Goal: Information Seeking & Learning: Learn about a topic

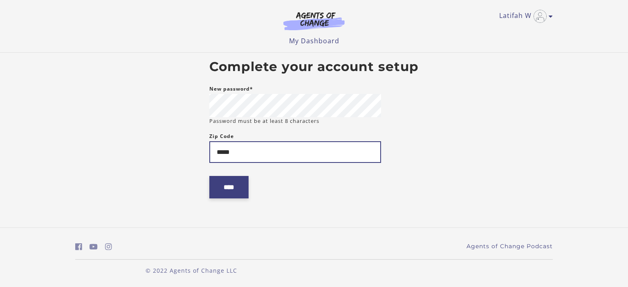
type input "*****"
click at [230, 181] on input "****" at bounding box center [228, 187] width 39 height 22
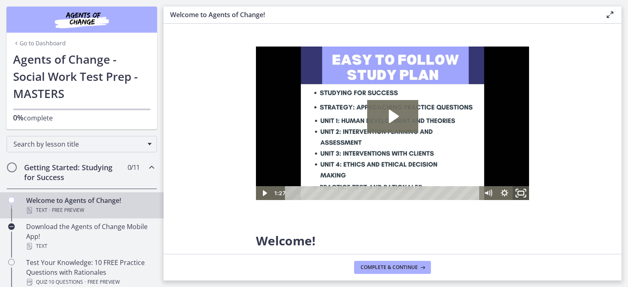
click at [524, 194] on icon "Fullscreen" at bounding box center [521, 193] width 20 height 17
click at [53, 175] on h2 "Getting Started: Studying for Success" at bounding box center [74, 173] width 100 height 20
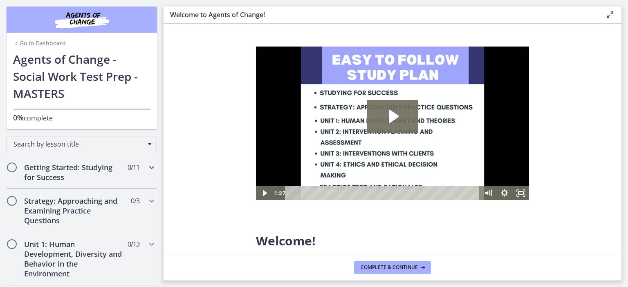
click at [10, 168] on span "Chapters" at bounding box center [12, 168] width 8 height 8
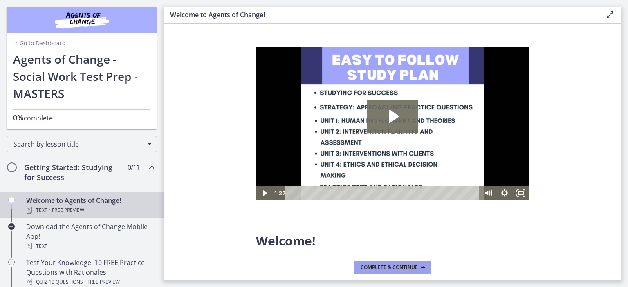
click at [407, 271] on span "Complete & continue" at bounding box center [389, 268] width 57 height 7
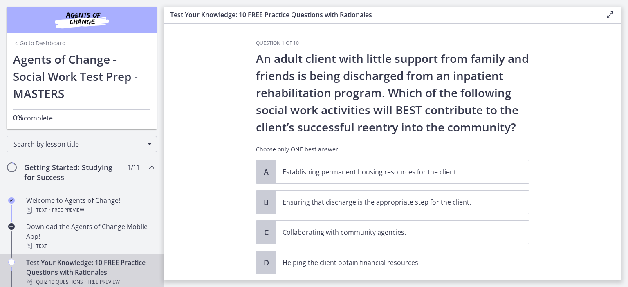
click at [52, 169] on h2 "Getting Started: Studying for Success" at bounding box center [74, 173] width 100 height 20
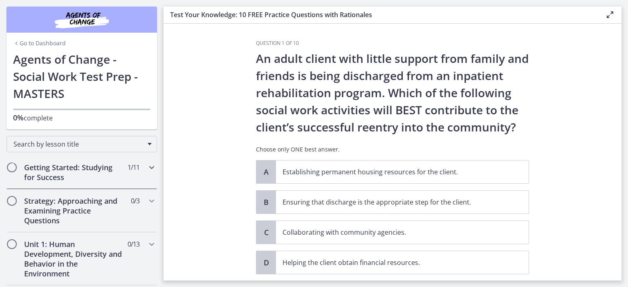
click at [46, 169] on h2 "Getting Started: Studying for Success" at bounding box center [74, 173] width 100 height 20
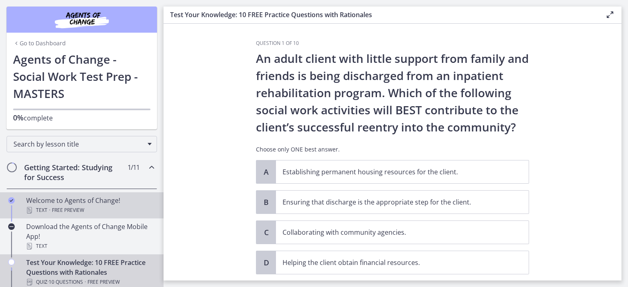
click at [58, 202] on div "Welcome to Agents of Change! Text · Free preview" at bounding box center [90, 206] width 128 height 20
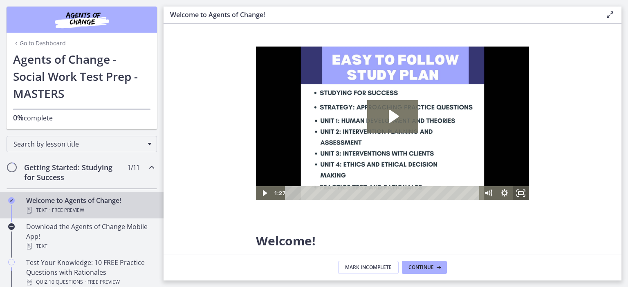
click at [523, 197] on icon "Fullscreen" at bounding box center [521, 193] width 16 height 14
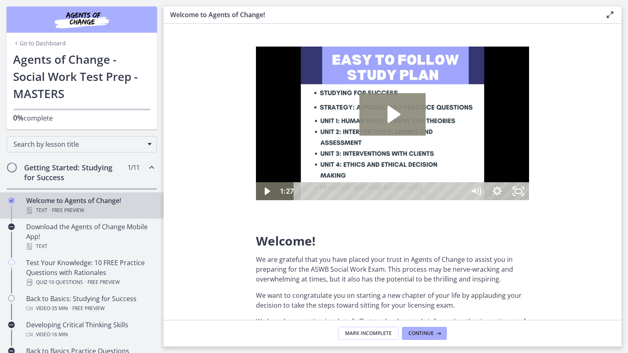
click at [426, 136] on icon "Play Video: c1o6hcmjueu5qasqsu00.mp4" at bounding box center [392, 114] width 67 height 43
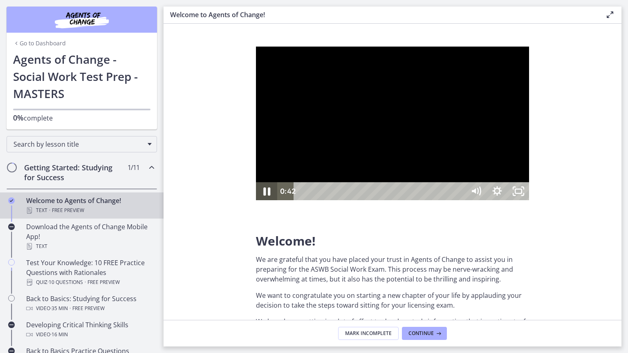
click at [269, 196] on icon "Pause" at bounding box center [266, 192] width 7 height 8
click at [273, 200] on icon "Play Video" at bounding box center [267, 191] width 21 height 18
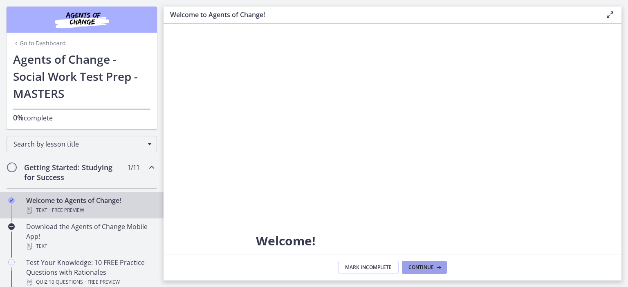
click at [432, 271] on span "Continue" at bounding box center [420, 268] width 25 height 7
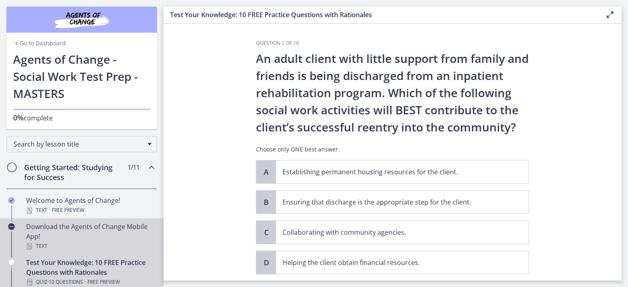
click at [22, 225] on link "Download the Agents of Change Mobile App! Text" at bounding box center [82, 237] width 164 height 36
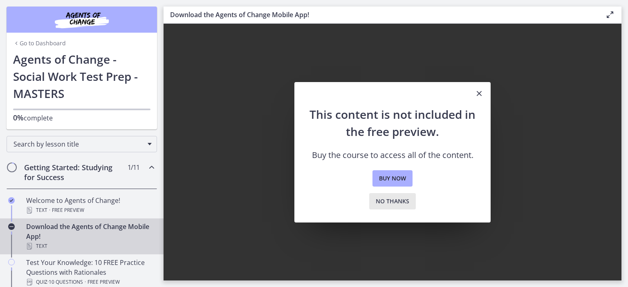
click at [412, 208] on button "No thanks" at bounding box center [392, 201] width 47 height 16
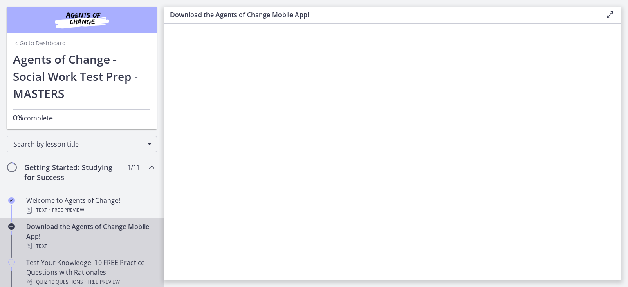
click at [77, 266] on div "Test Your Knowledge: 10 FREE Practice Questions with Rationales Quiz · 10 Quest…" at bounding box center [90, 272] width 128 height 29
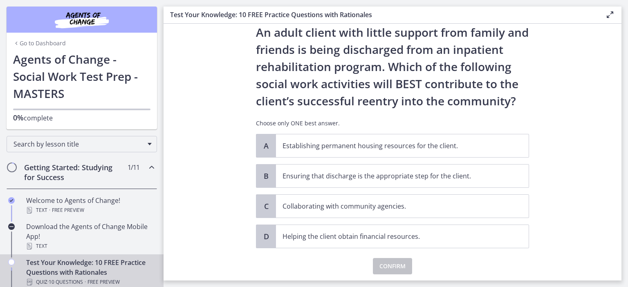
scroll to position [41, 0]
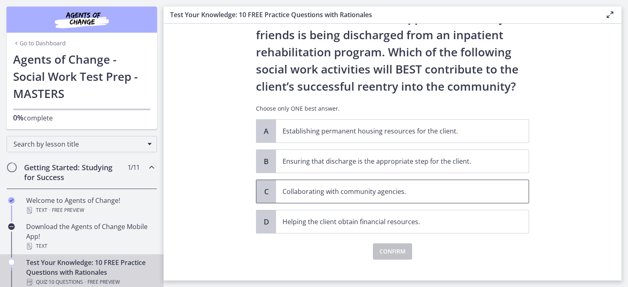
click at [507, 191] on span "Collaborating with community agencies." at bounding box center [402, 191] width 253 height 23
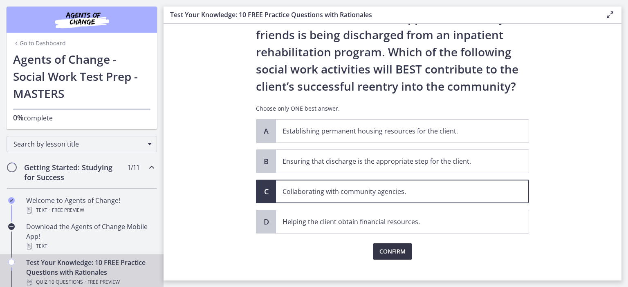
click at [397, 253] on span "Confirm" at bounding box center [392, 252] width 26 height 10
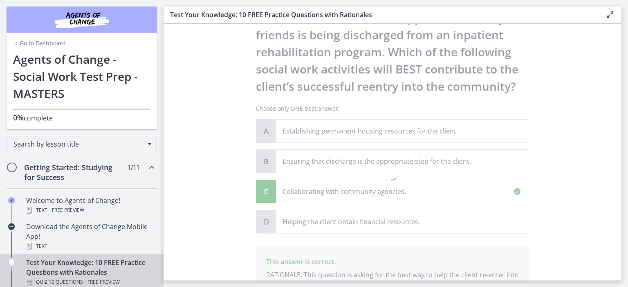
scroll to position [147, 0]
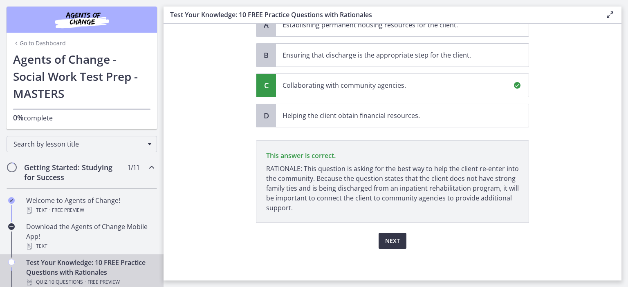
click at [396, 237] on span "Next" at bounding box center [392, 241] width 15 height 10
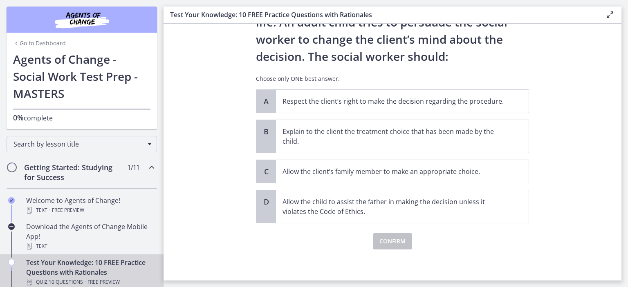
scroll to position [106, 0]
click at [496, 103] on p "Respect the client’s right to make the decision regarding the procedure." at bounding box center [394, 101] width 223 height 10
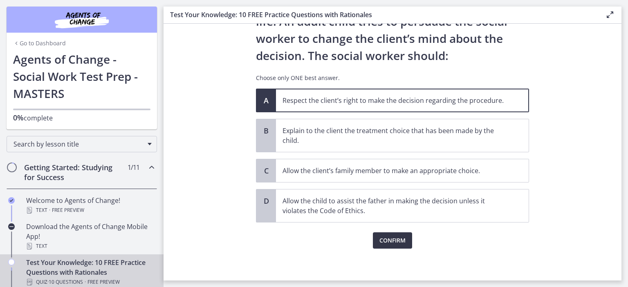
click at [404, 244] on button "Confirm" at bounding box center [392, 241] width 39 height 16
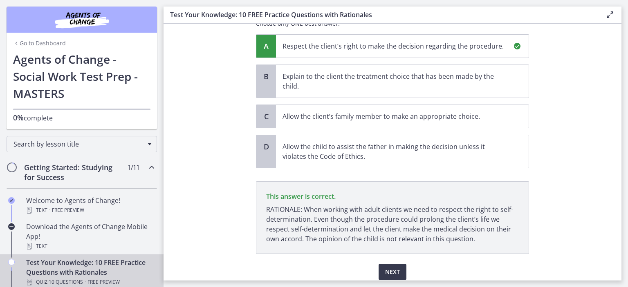
scroll to position [191, 0]
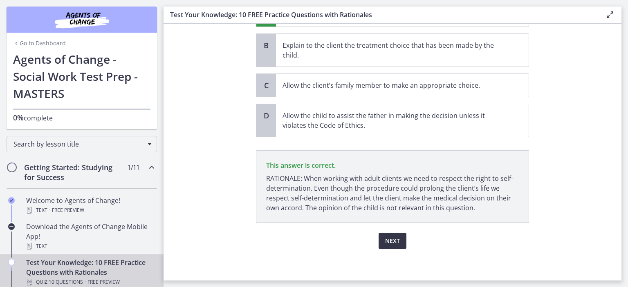
click at [396, 233] on button "Next" at bounding box center [393, 241] width 28 height 16
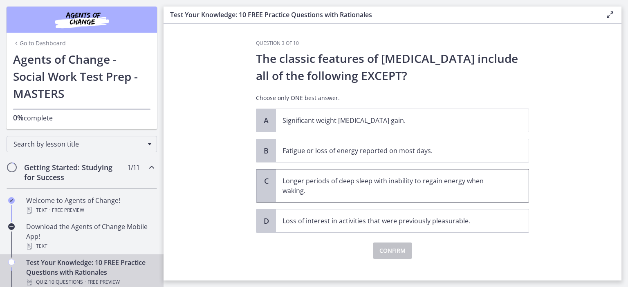
click at [417, 176] on p "Longer periods of deep sleep with inability to regain energy when waking." at bounding box center [394, 186] width 223 height 20
click at [398, 243] on button "Confirm" at bounding box center [392, 251] width 39 height 16
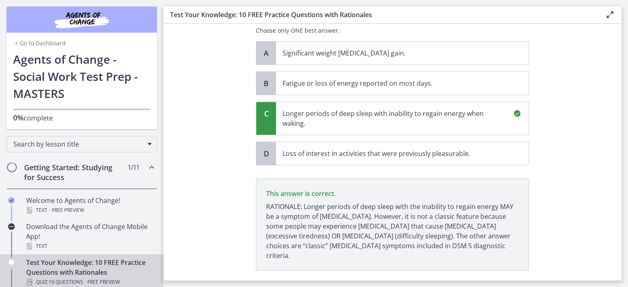
scroll to position [82, 0]
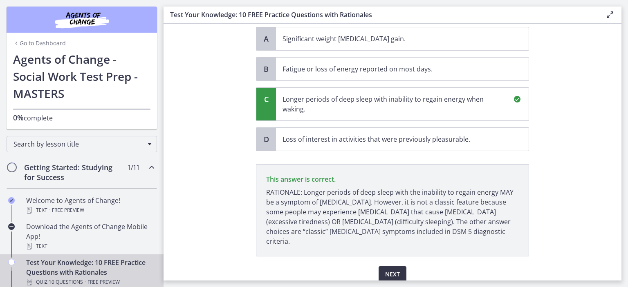
click at [393, 270] on span "Next" at bounding box center [392, 275] width 15 height 10
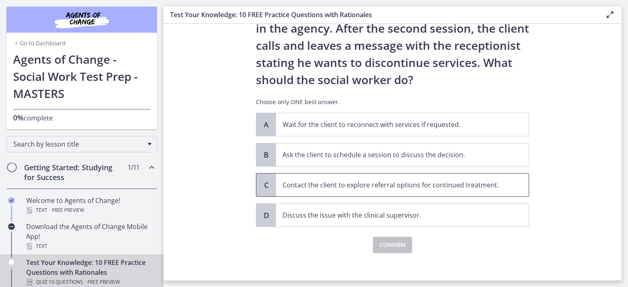
click at [516, 184] on span "Contact the client to explore referral options for continued treatment." at bounding box center [402, 185] width 253 height 23
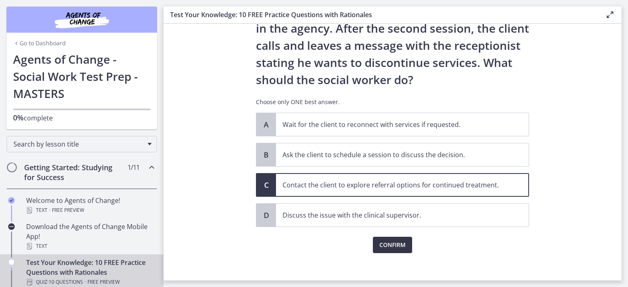
click at [379, 248] on span "Confirm" at bounding box center [392, 245] width 26 height 10
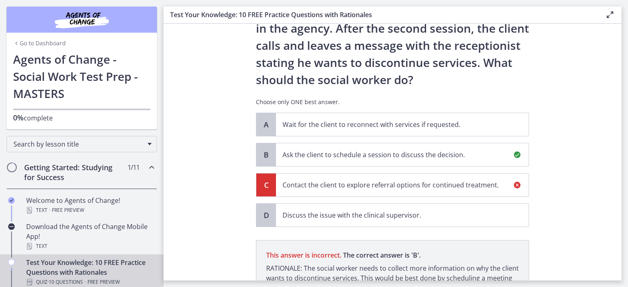
scroll to position [182, 0]
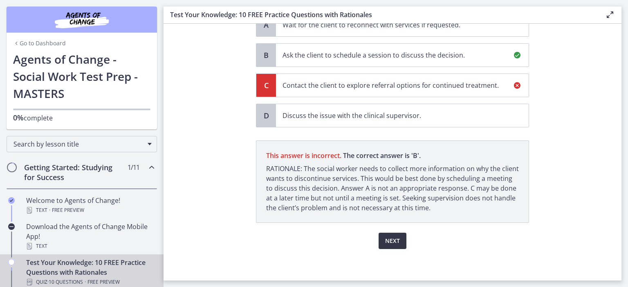
click at [391, 240] on span "Next" at bounding box center [392, 241] width 15 height 10
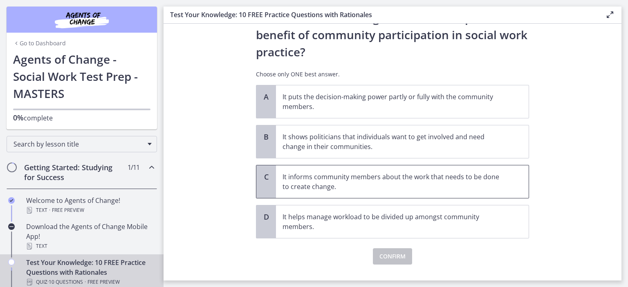
scroll to position [0, 0]
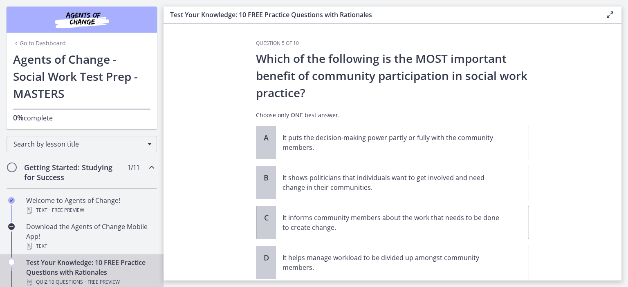
click at [475, 219] on p "It informs community members about the work that needs to be done to create cha…" at bounding box center [394, 223] width 223 height 20
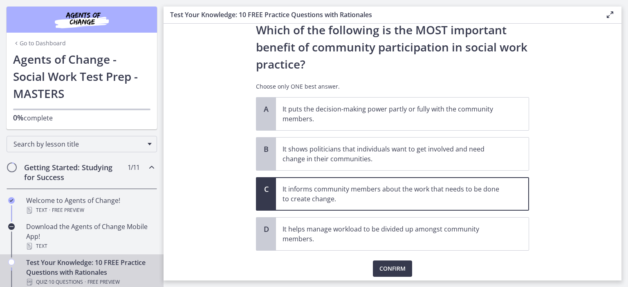
scroll to position [41, 0]
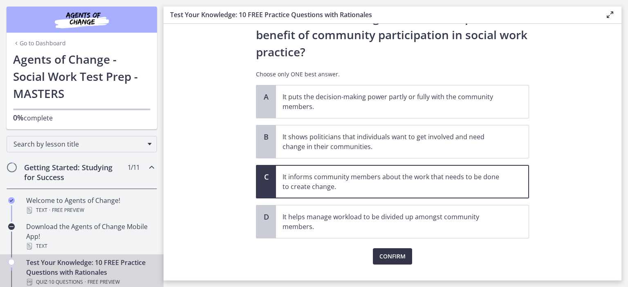
click at [394, 257] on span "Confirm" at bounding box center [392, 257] width 26 height 10
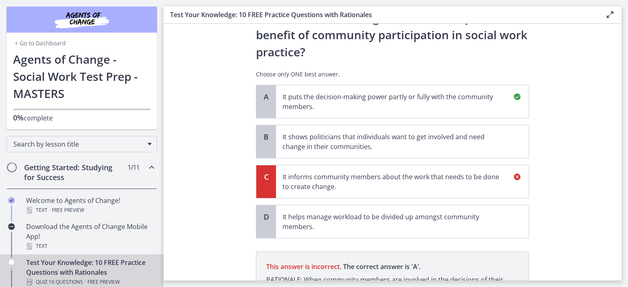
scroll to position [142, 0]
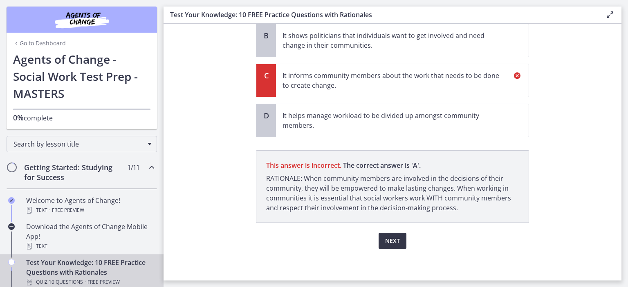
click at [394, 239] on span "Next" at bounding box center [392, 241] width 15 height 10
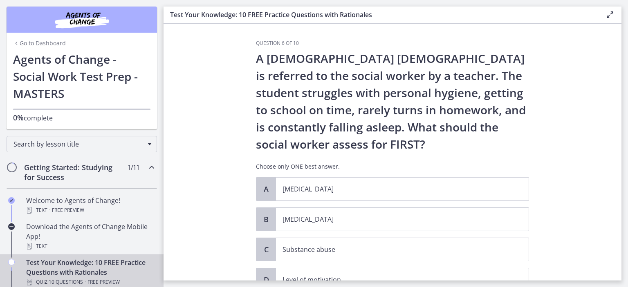
scroll to position [41, 0]
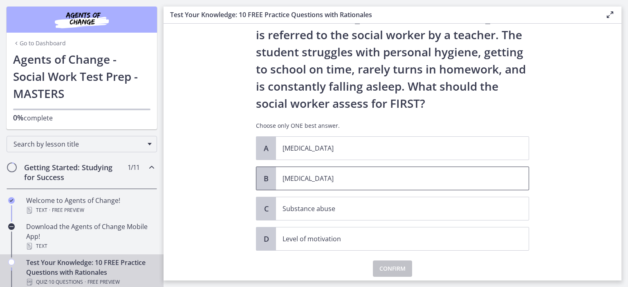
click at [520, 177] on span "[MEDICAL_DATA]" at bounding box center [402, 178] width 253 height 23
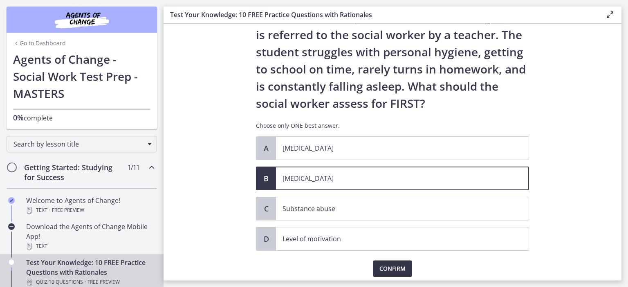
click at [393, 266] on span "Confirm" at bounding box center [392, 269] width 26 height 10
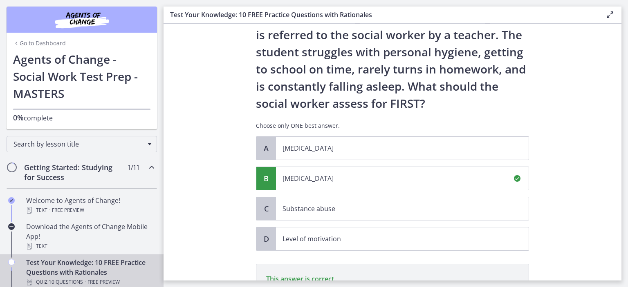
scroll to position [164, 0]
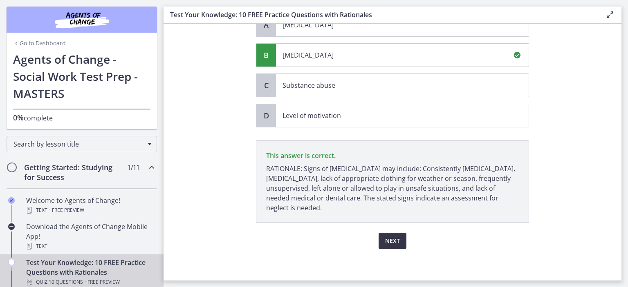
click at [397, 241] on button "Next" at bounding box center [393, 241] width 28 height 16
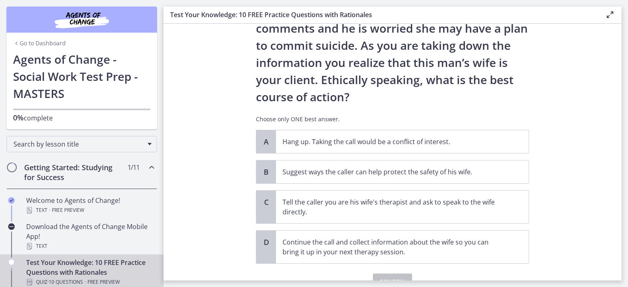
scroll to position [123, 0]
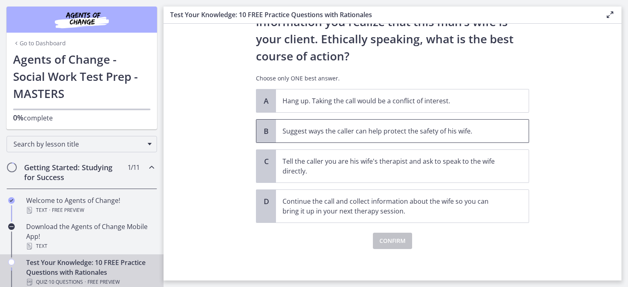
click at [407, 137] on span "Suggest ways the caller can help protect the safety of his wife." at bounding box center [402, 131] width 253 height 23
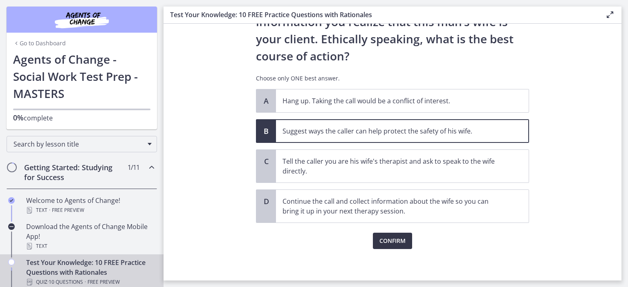
click at [399, 239] on span "Confirm" at bounding box center [392, 241] width 26 height 10
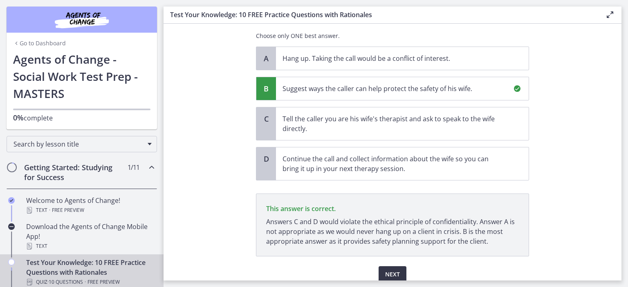
scroll to position [199, 0]
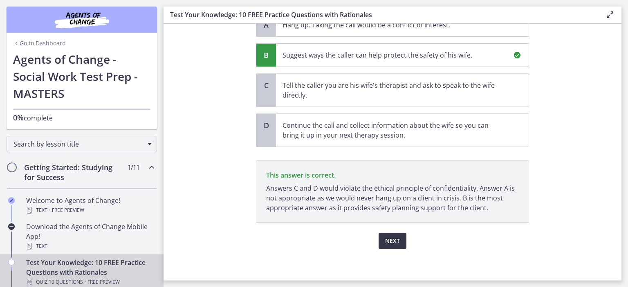
click at [399, 236] on button "Next" at bounding box center [393, 241] width 28 height 16
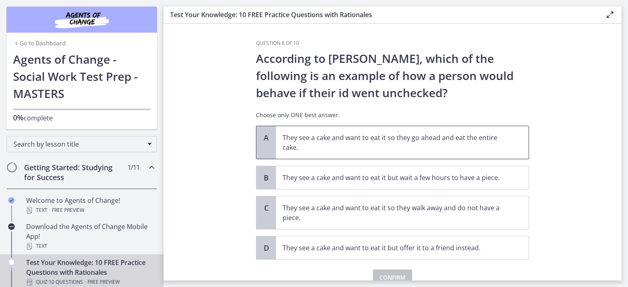
click at [439, 147] on p "They see a cake and want to eat it so they go ahead and eat the entire cake." at bounding box center [394, 143] width 223 height 20
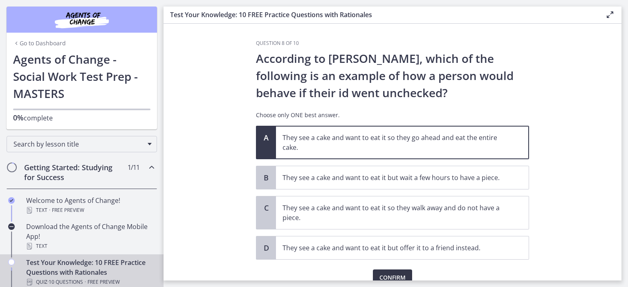
click at [403, 270] on button "Confirm" at bounding box center [392, 278] width 39 height 16
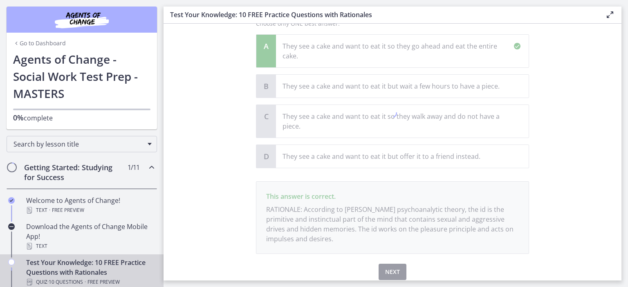
scroll to position [123, 0]
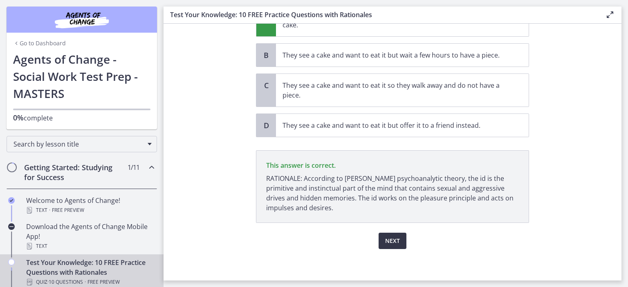
click at [389, 238] on span "Next" at bounding box center [392, 241] width 15 height 10
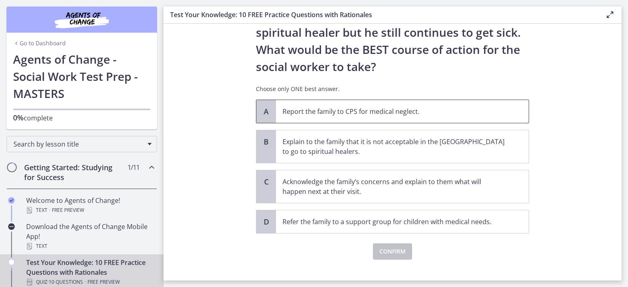
scroll to position [175, 0]
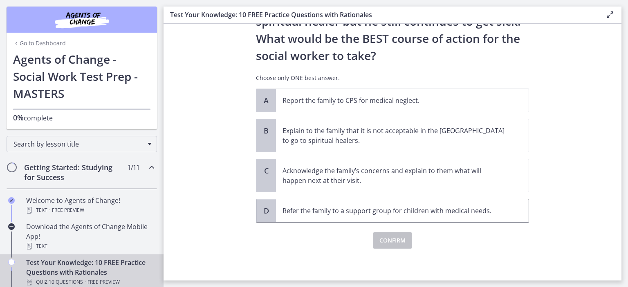
click at [377, 212] on p "Refer the family to a support group for children with medical needs." at bounding box center [394, 211] width 223 height 10
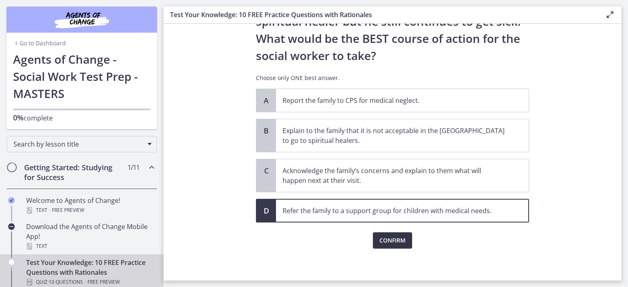
click at [395, 240] on span "Confirm" at bounding box center [392, 241] width 26 height 10
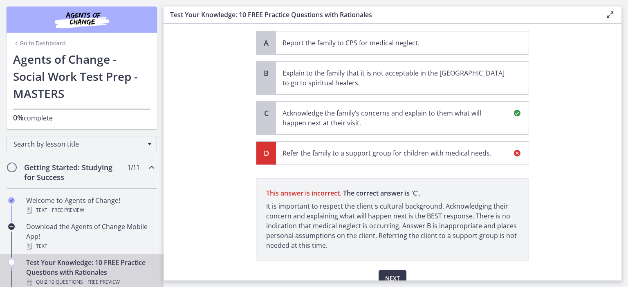
scroll to position [270, 0]
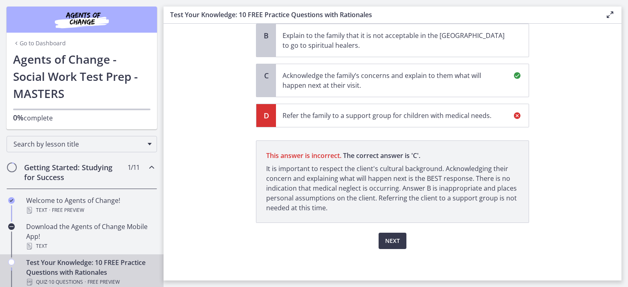
click at [393, 81] on p "Acknowledge the family’s concerns and explain to them what will happen next at …" at bounding box center [394, 81] width 223 height 20
click at [393, 238] on span "Next" at bounding box center [392, 241] width 15 height 10
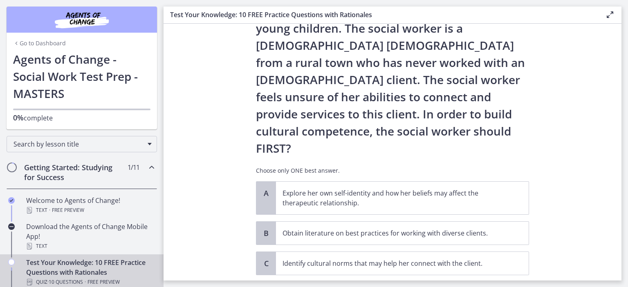
scroll to position [123, 0]
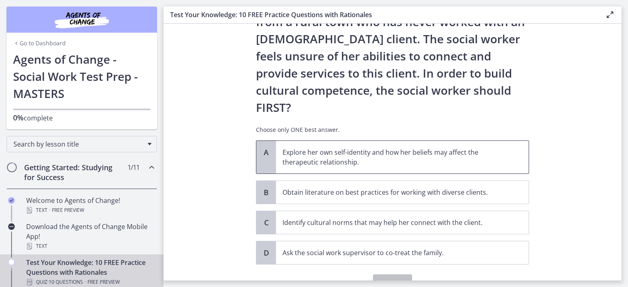
click at [403, 141] on span "Explore her own self-identity and how her beliefs may affect the therapeutic re…" at bounding box center [402, 157] width 253 height 33
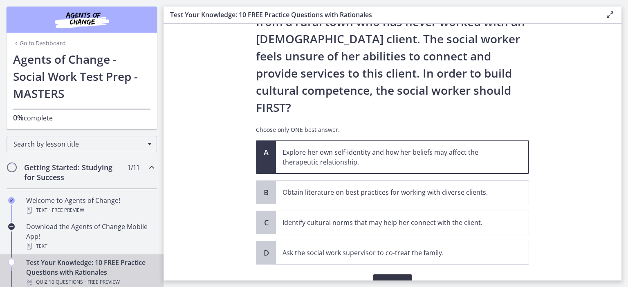
click at [395, 275] on button "Confirm" at bounding box center [392, 283] width 39 height 16
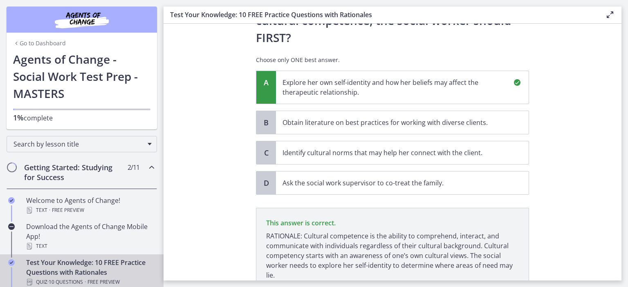
scroll to position [226, 0]
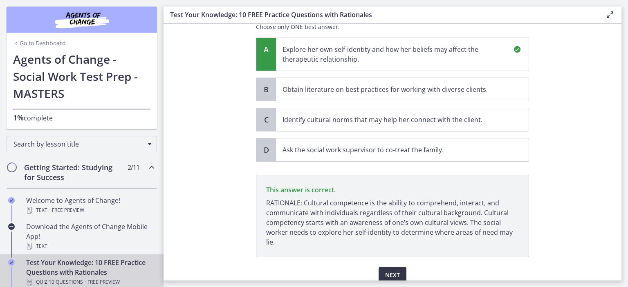
click at [391, 271] on span "Next" at bounding box center [392, 276] width 15 height 10
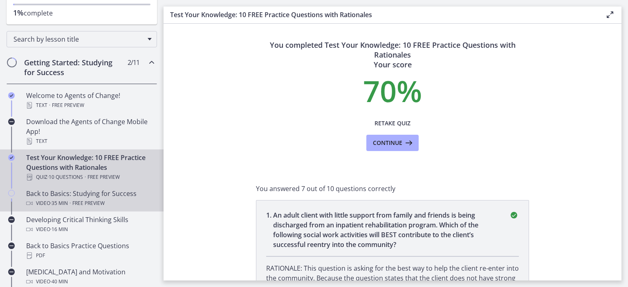
scroll to position [105, 0]
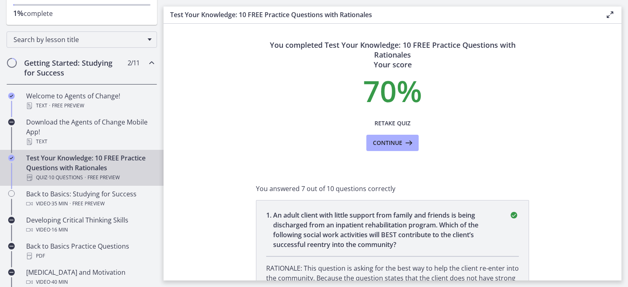
click at [607, 15] on icon at bounding box center [610, 15] width 10 height 10
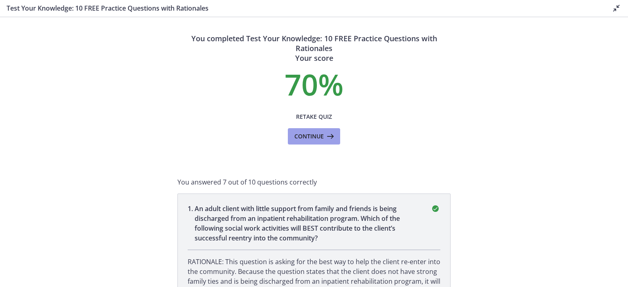
click at [302, 139] on span "Continue" at bounding box center [308, 137] width 29 height 10
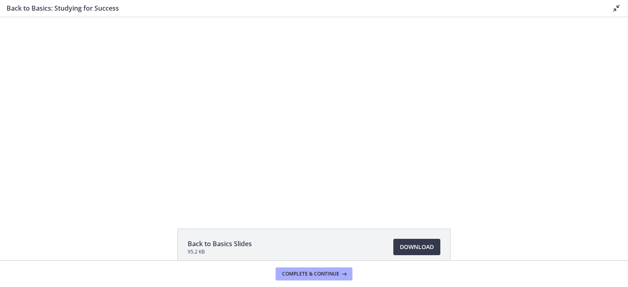
click at [617, 7] on icon at bounding box center [617, 8] width 10 height 10
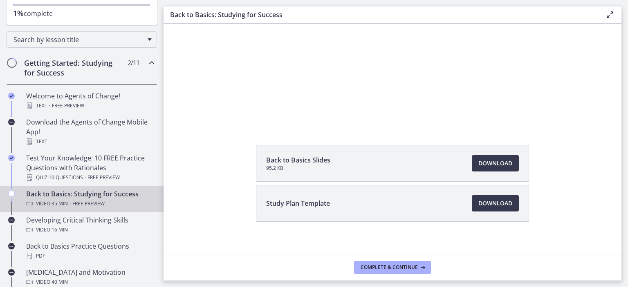
scroll to position [96, 0]
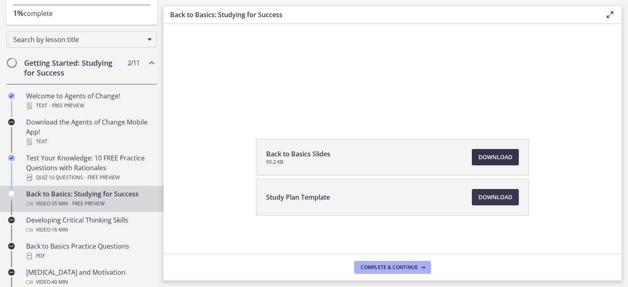
click at [507, 158] on span "Download Opens in a new window" at bounding box center [495, 158] width 34 height 10
click at [499, 196] on span "Download Opens in a new window" at bounding box center [495, 198] width 34 height 10
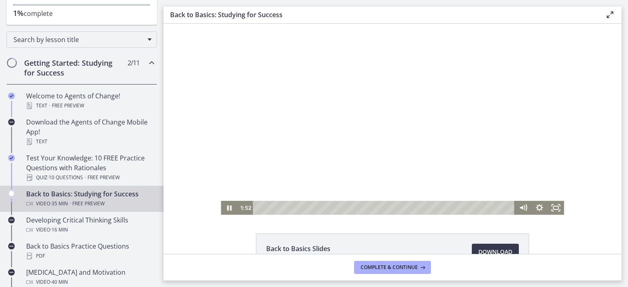
scroll to position [0, 0]
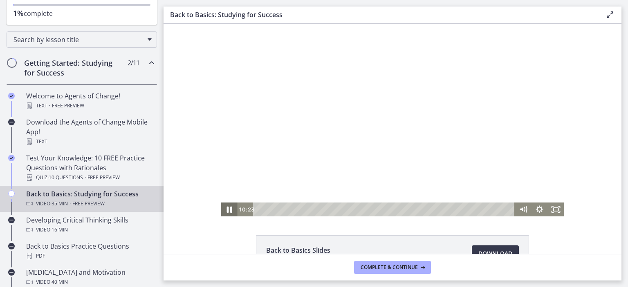
click at [226, 215] on icon "Pause" at bounding box center [229, 210] width 20 height 17
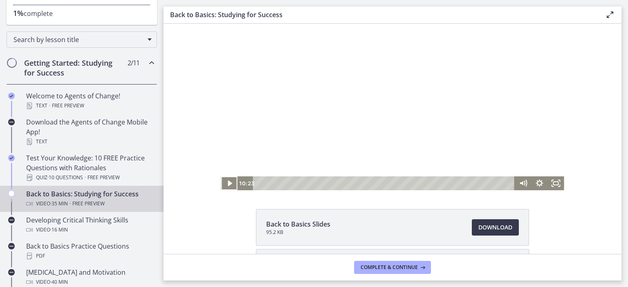
scroll to position [41, 0]
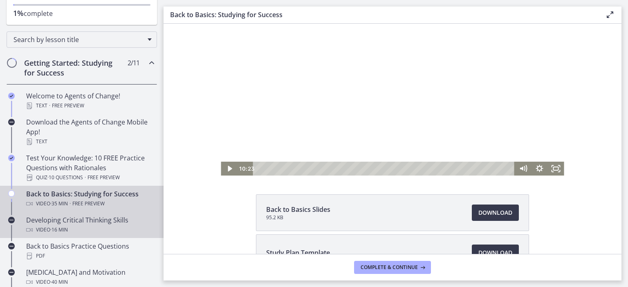
click at [83, 224] on div "Developing Critical Thinking Skills Video · 16 min" at bounding box center [90, 225] width 128 height 20
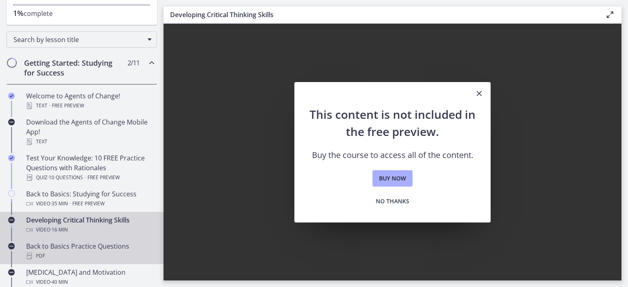
click at [80, 250] on div "Back to Basics Practice Questions PDF" at bounding box center [90, 252] width 128 height 20
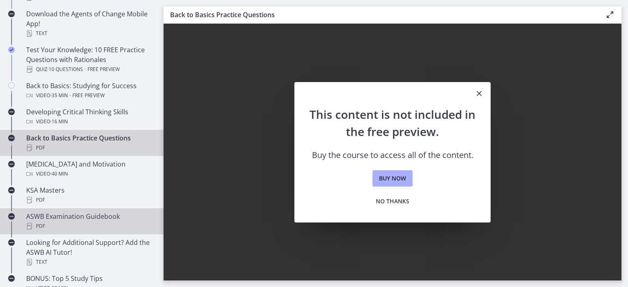
scroll to position [227, 0]
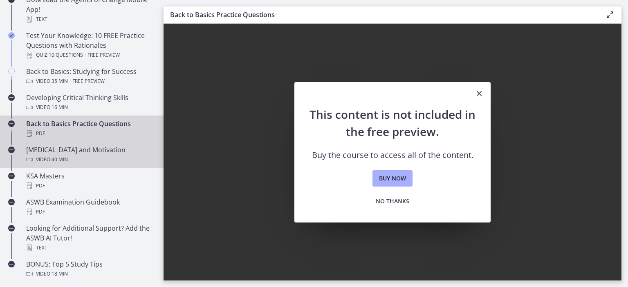
click at [95, 157] on div "Video · 40 min" at bounding box center [90, 160] width 128 height 10
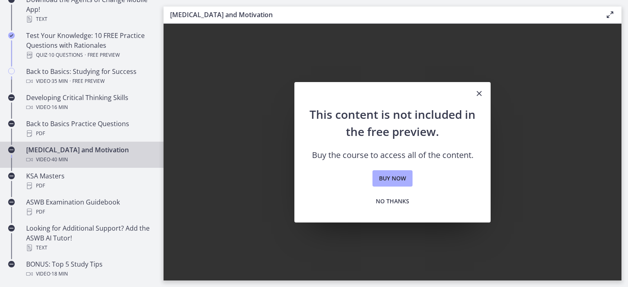
click at [95, 152] on div "[MEDICAL_DATA] and Motivation Video · 40 min" at bounding box center [90, 155] width 128 height 20
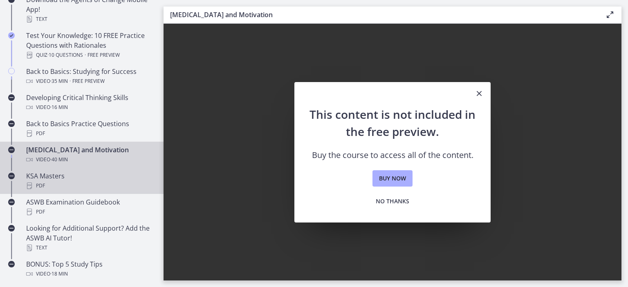
click at [80, 178] on div "KSA Masters PDF" at bounding box center [90, 181] width 128 height 20
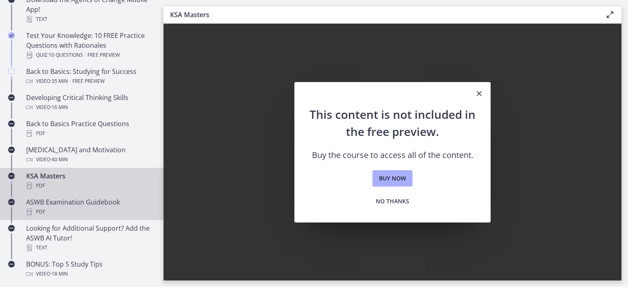
click at [76, 201] on div "ASWB Examination Guidebook PDF" at bounding box center [90, 207] width 128 height 20
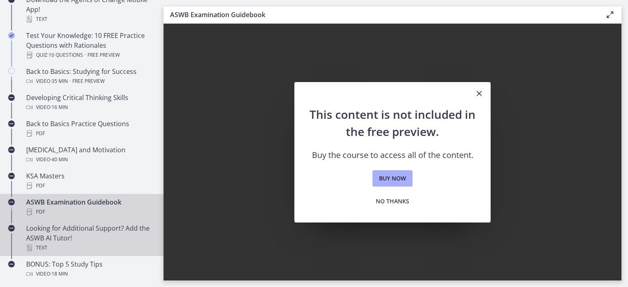
click at [68, 237] on div "Looking for Additional Support? Add the ASWB AI Tutor! Text" at bounding box center [90, 238] width 128 height 29
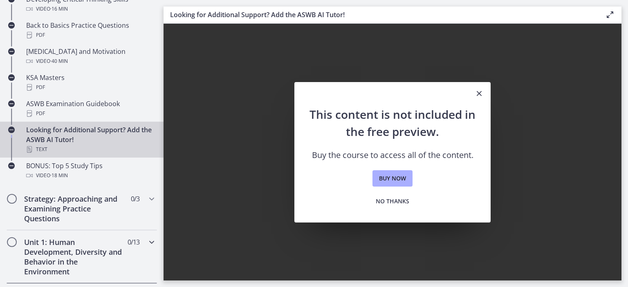
scroll to position [350, 0]
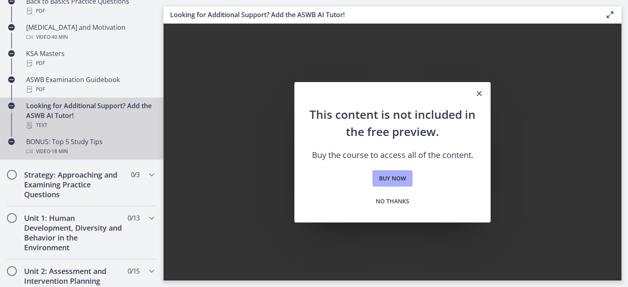
click at [95, 144] on div "BONUS: Top 5 Study Tips Video · 18 min" at bounding box center [90, 147] width 128 height 20
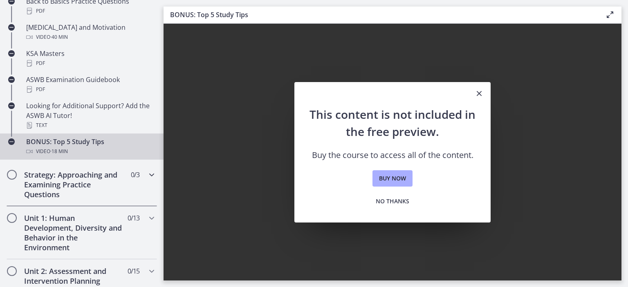
click at [90, 188] on h2 "Strategy: Approaching and Examining Practice Questions" at bounding box center [74, 184] width 100 height 29
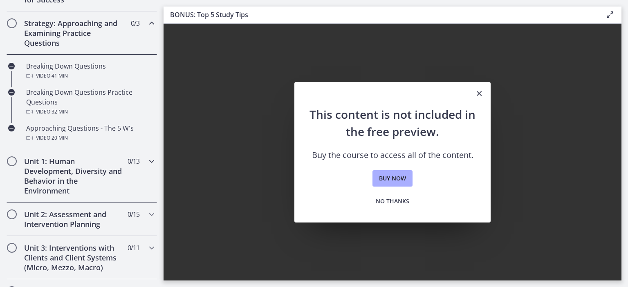
scroll to position [144, 0]
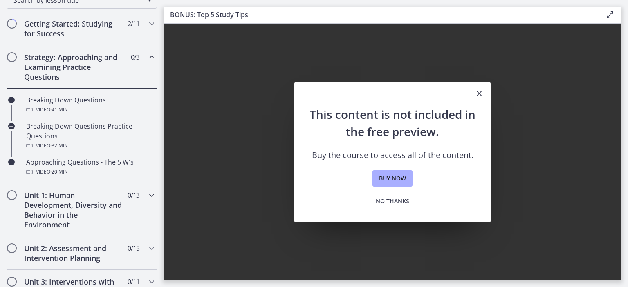
click at [147, 195] on icon "Chapters" at bounding box center [152, 196] width 10 height 10
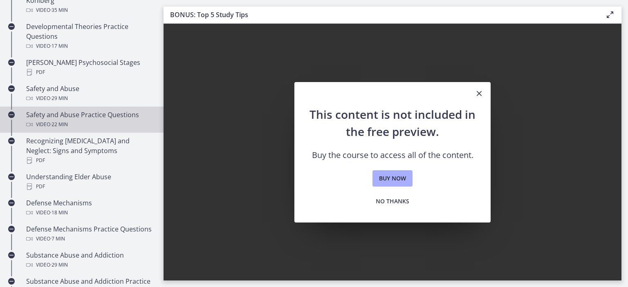
scroll to position [267, 0]
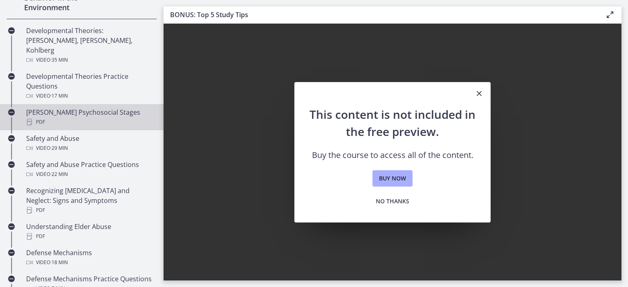
click at [68, 117] on div "PDF" at bounding box center [90, 122] width 128 height 10
click at [74, 108] on div "[PERSON_NAME] Psychosocial Stages PDF" at bounding box center [90, 118] width 128 height 20
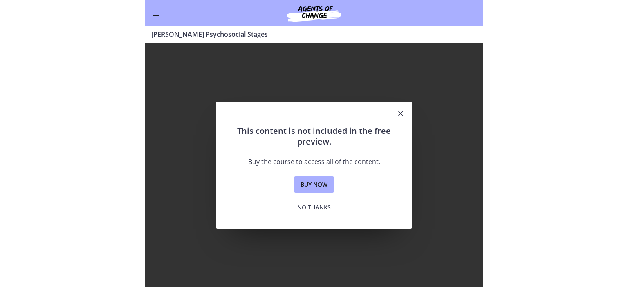
scroll to position [224, 0]
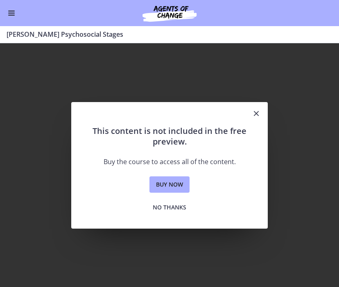
click at [9, 18] on button "Enable menu" at bounding box center [12, 13] width 10 height 10
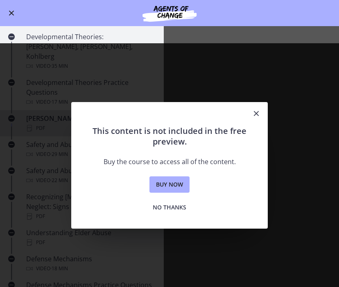
click at [226, 89] on div "This content is not included in the free preview. Buy the course to access all …" at bounding box center [169, 165] width 339 height 244
click at [336, 119] on div "This content is not included in the free preview. Buy the course to access all …" at bounding box center [169, 165] width 339 height 244
click at [0, 136] on div "This content is not included in the free preview. Buy the course to access all …" at bounding box center [169, 165] width 339 height 244
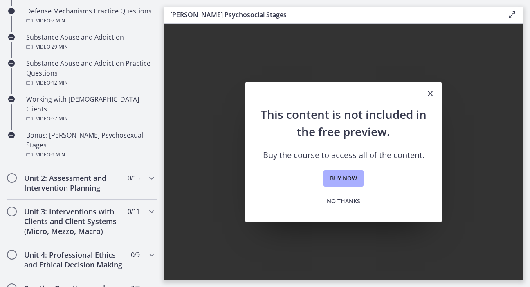
scroll to position [561, 0]
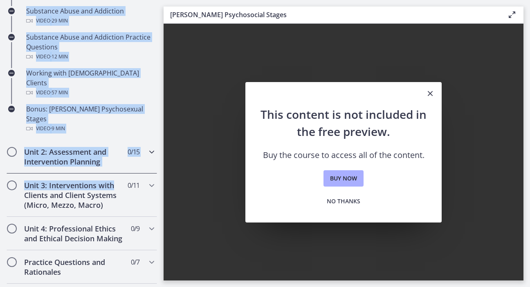
drag, startPoint x: 23, startPoint y: 123, endPoint x: 119, endPoint y: 147, distance: 98.7
click at [119, 150] on div "Getting Started: Studying for Success 2 / 11 Completed Welcome to Agents of Cha…" at bounding box center [82, 57] width 164 height 924
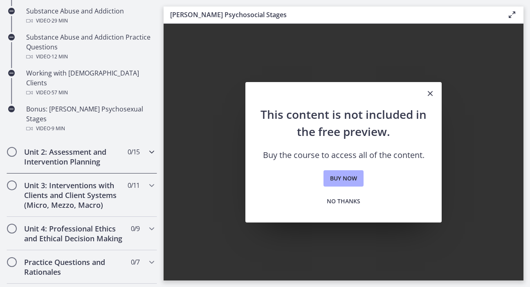
click at [147, 147] on icon "Chapters" at bounding box center [152, 152] width 10 height 10
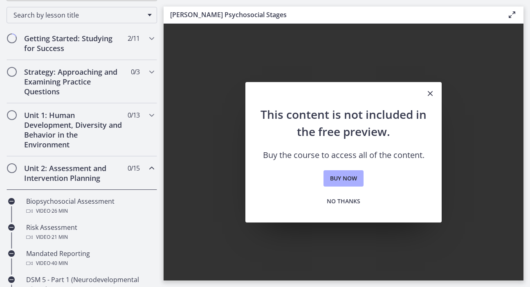
scroll to position [152, 0]
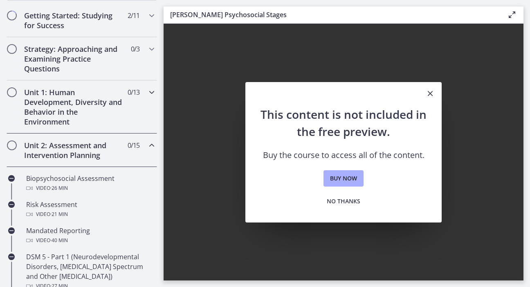
click at [147, 94] on icon "Chapters" at bounding box center [152, 92] width 10 height 10
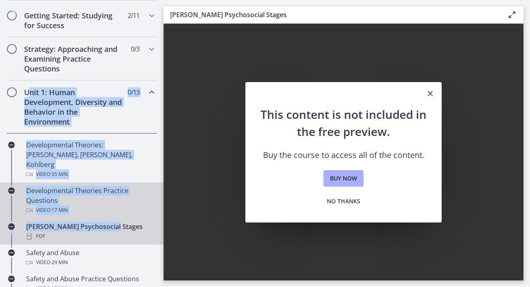
drag, startPoint x: 27, startPoint y: 90, endPoint x: 106, endPoint y: 203, distance: 138.2
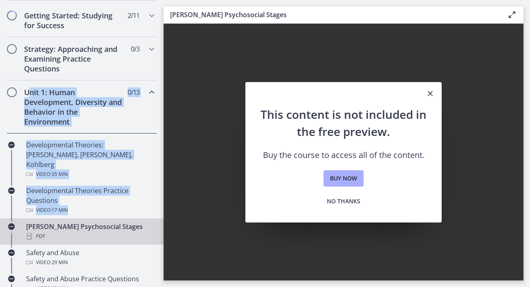
drag, startPoint x: 58, startPoint y: 98, endPoint x: 38, endPoint y: 92, distance: 20.4
click at [58, 98] on h2 "Unit 1: Human Development, Diversity and Behavior in the Environment" at bounding box center [74, 106] width 100 height 39
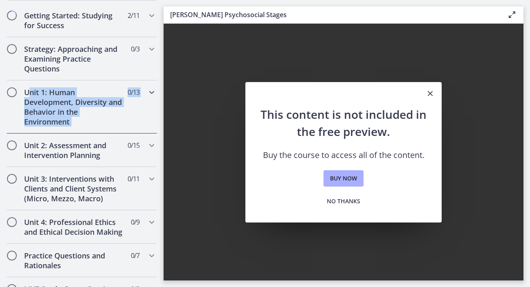
click at [32, 91] on h2 "Unit 1: Human Development, Diversity and Behavior in the Environment" at bounding box center [74, 106] width 100 height 39
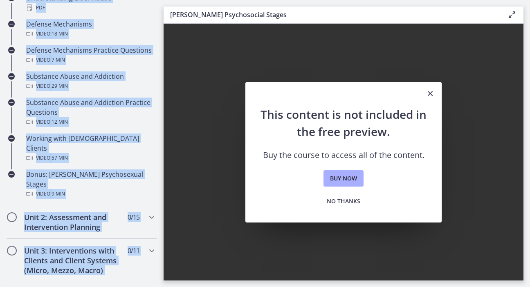
scroll to position [509, 0]
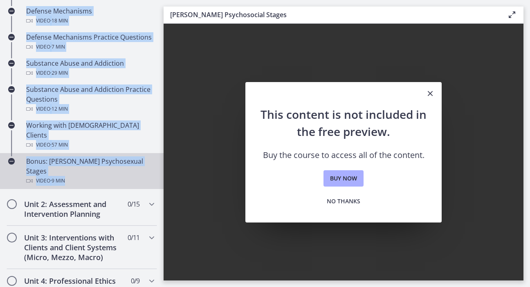
drag, startPoint x: 22, startPoint y: 89, endPoint x: 111, endPoint y: 163, distance: 115.5
copy div "Lore 0: Ipsum Dolorsitame, Consectet adi Elitsedd ei tem Incididuntu 2 / 14 Lab…"
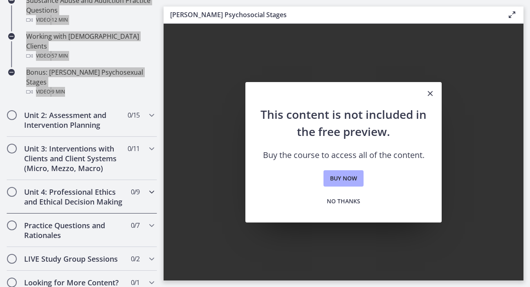
scroll to position [631, 0]
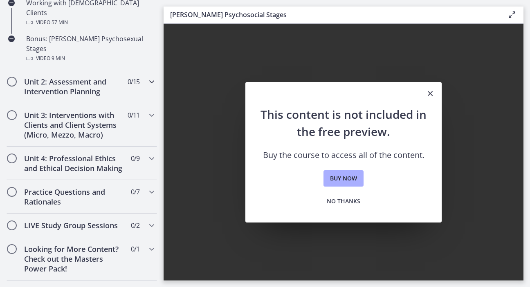
click at [140, 70] on div "Unit 2: Assessment and Intervention Planning 0 / 15 Completed" at bounding box center [82, 87] width 150 height 34
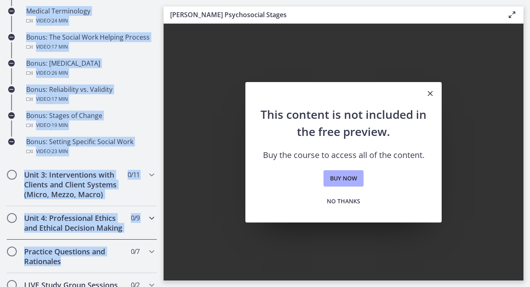
scroll to position [662, 0]
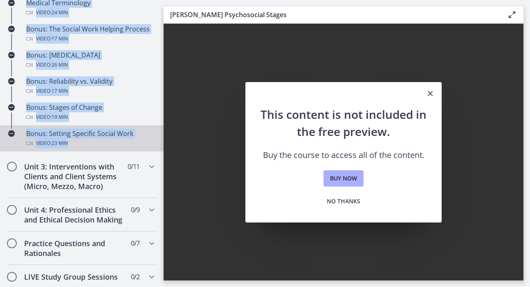
drag, startPoint x: 25, startPoint y: 34, endPoint x: 122, endPoint y: 154, distance: 154.7
copy div "Lore 7: Ipsumdolor sit Ametconsecte Adipisci 5 / 65 Elitseddo Eiusmodtemporin U…"
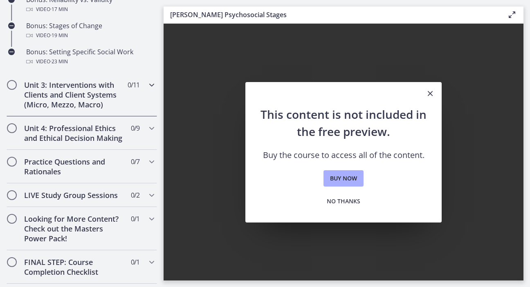
click at [105, 108] on h2 "Unit 3: Interventions with Clients and Client Systems (Micro, Mezzo, Macro)" at bounding box center [74, 94] width 100 height 29
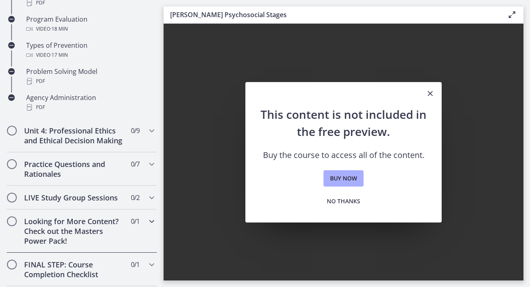
scroll to position [568, 0]
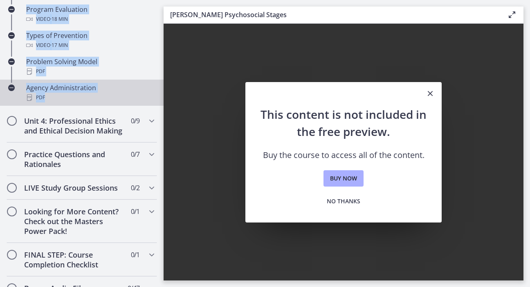
drag, startPoint x: 25, startPoint y: 30, endPoint x: 144, endPoint y: 103, distance: 139.8
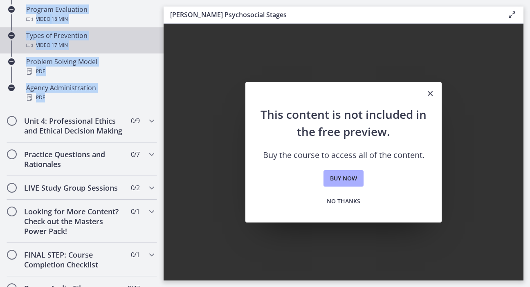
copy div "Unit 3: Interventions with Clients and Client Systems (Micro, Mezzo, Macro) 0 /…"
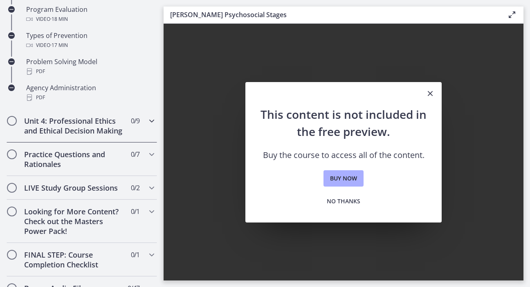
click at [46, 136] on h2 "Unit 4: Professional Ethics and Ethical Decision Making" at bounding box center [74, 126] width 100 height 20
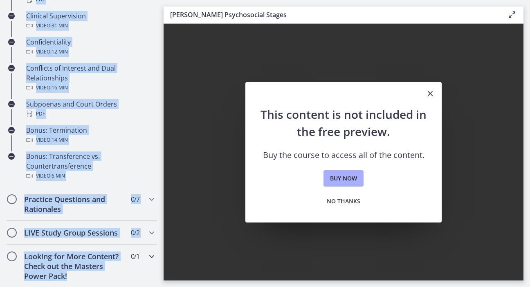
scroll to position [477, 0]
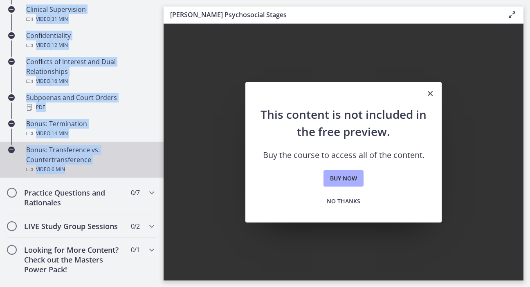
drag, startPoint x: 26, startPoint y: 92, endPoint x: 134, endPoint y: 181, distance: 140.3
click at [134, 181] on div "Unit 4: Professional Ethics and Ethical Decision Making 0 / 9 Completed Code of…" at bounding box center [82, 33] width 164 height 295
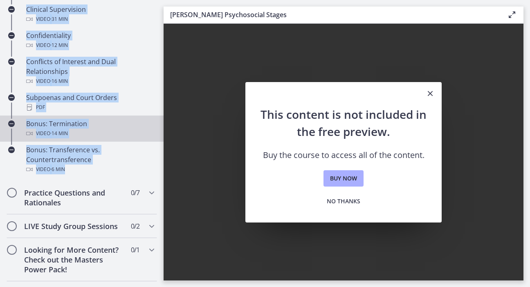
copy div "Unit 4: Professional Ethics and Ethical Decision Making 0 / 9 Completed Code of…"
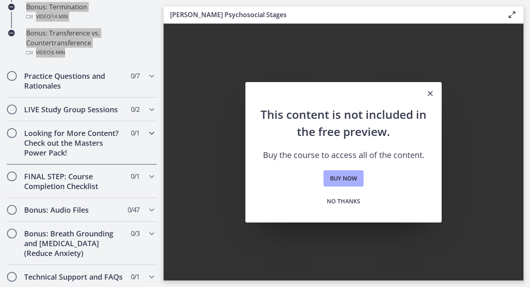
scroll to position [599, 0]
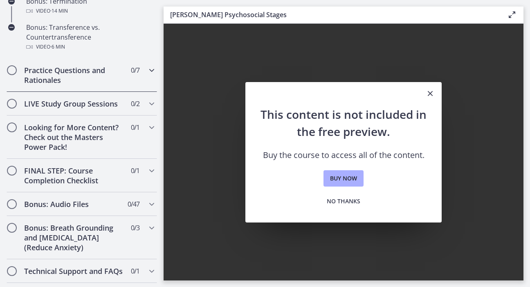
click at [138, 88] on div "Practice Questions and Rationales 0 / 7 Completed" at bounding box center [82, 75] width 150 height 34
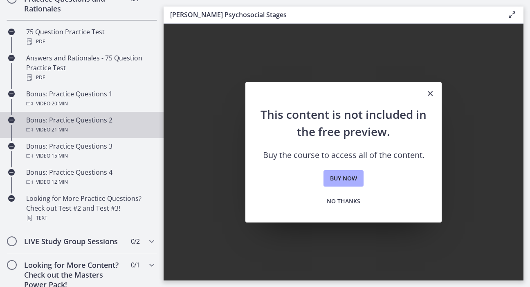
scroll to position [395, 0]
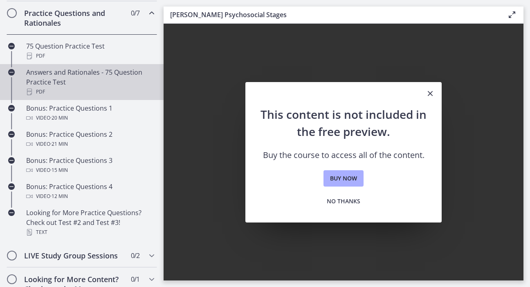
click at [104, 85] on div "Answers and Rationales - 75 Question Practice Test PDF" at bounding box center [90, 81] width 128 height 29
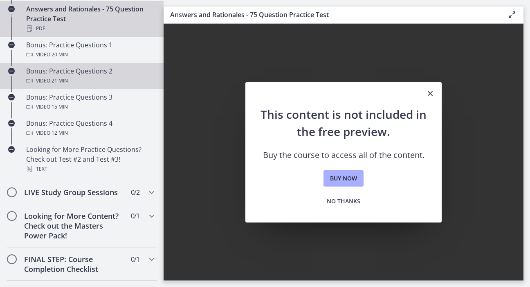
scroll to position [518, 0]
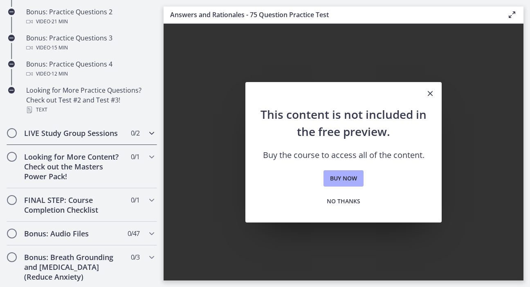
click at [64, 138] on h2 "LIVE Study Group Sessions" at bounding box center [74, 133] width 100 height 10
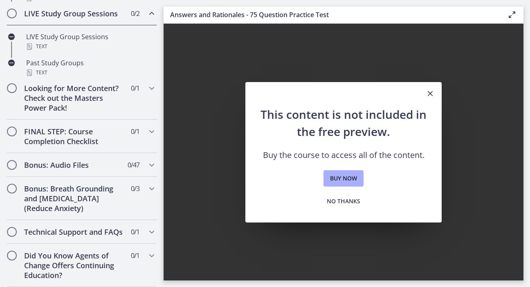
scroll to position [438, 0]
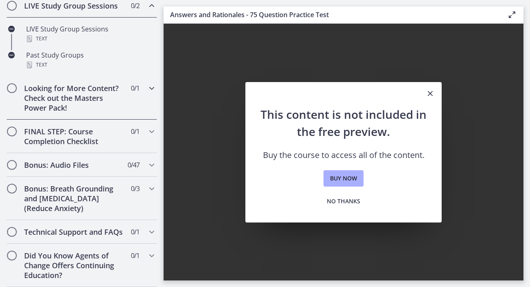
click at [88, 106] on h2 "Looking for More Content? Check out the Masters Power Pack!" at bounding box center [74, 97] width 100 height 29
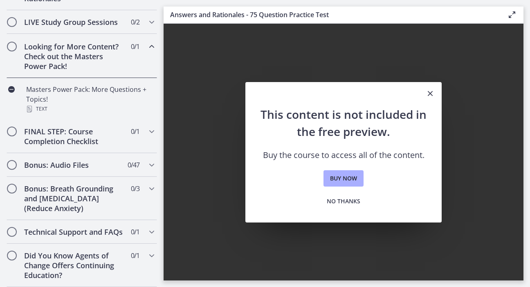
scroll to position [437, 0]
click at [88, 127] on h2 "FINAL STEP: Course Completion Checklist" at bounding box center [74, 137] width 100 height 20
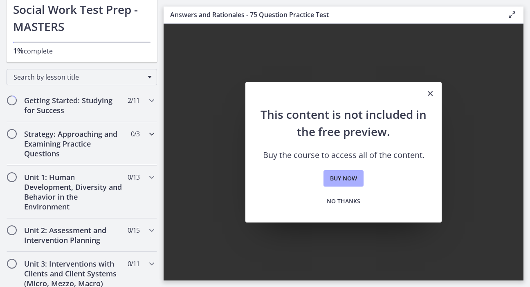
scroll to position [0, 0]
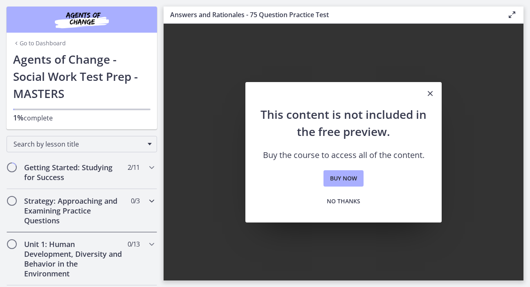
click at [87, 207] on h2 "Strategy: Approaching and Examining Practice Questions" at bounding box center [74, 210] width 100 height 29
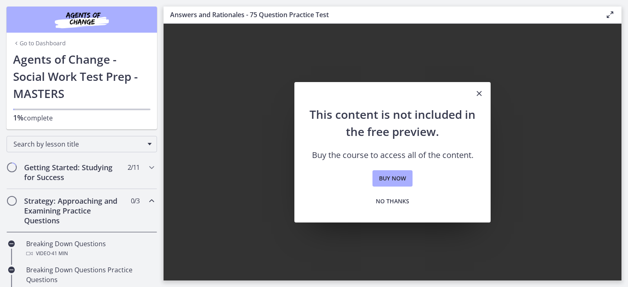
click at [41, 40] on link "Go to Dashboard" at bounding box center [39, 43] width 53 height 8
